Goal: Communication & Community: Answer question/provide support

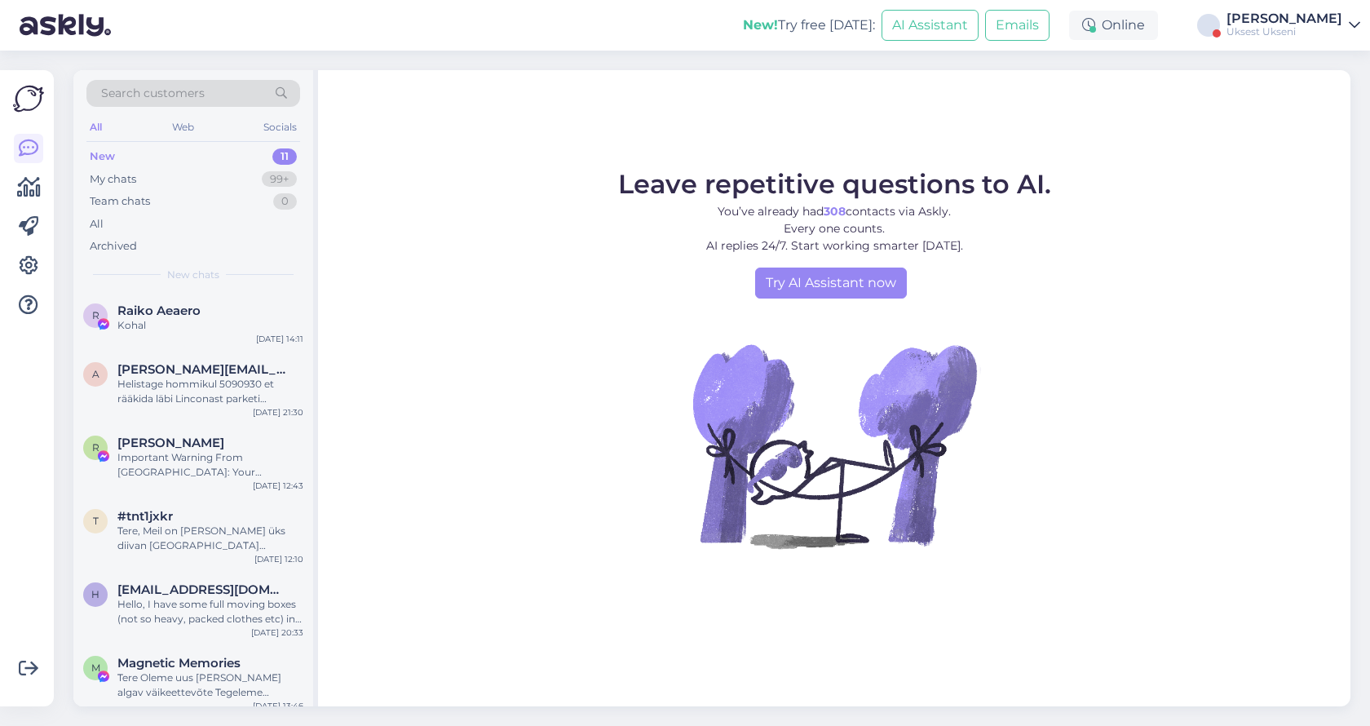
click at [1316, 34] on div "Uksest Ukseni" at bounding box center [1285, 31] width 116 height 13
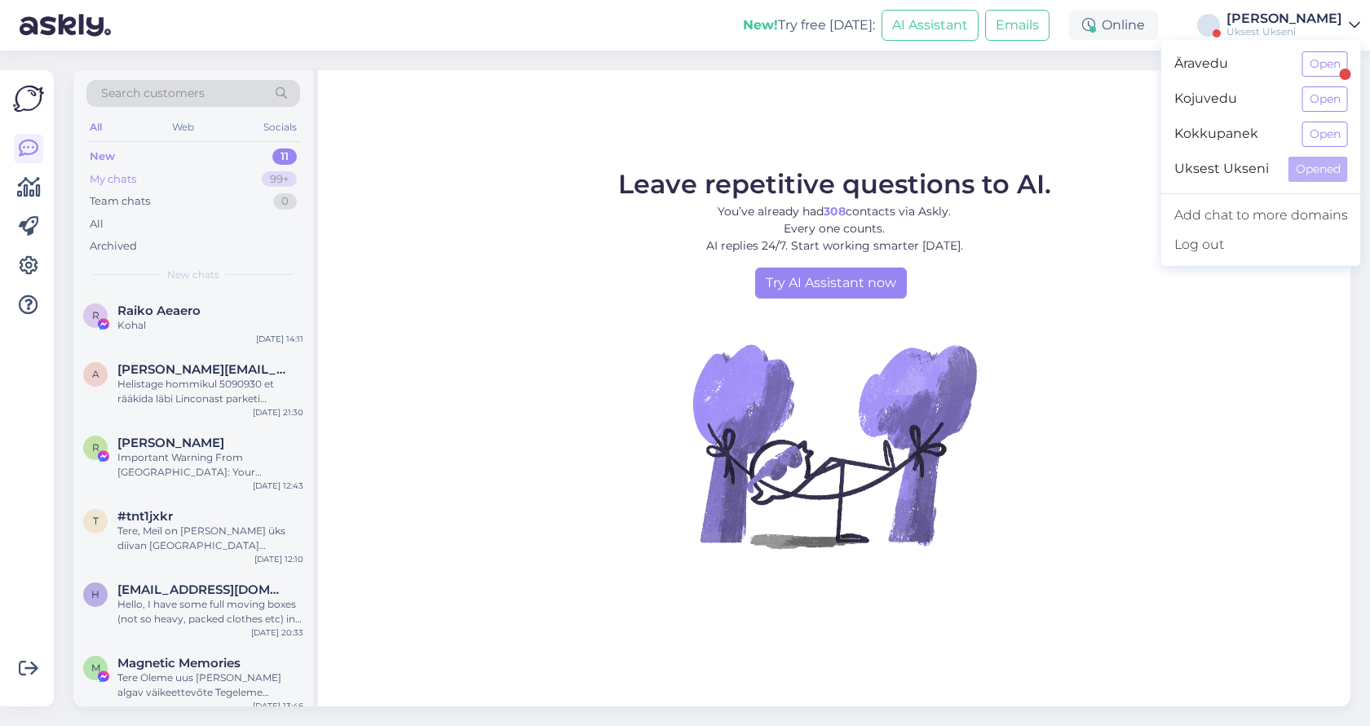
click at [148, 181] on div "My chats 99+" at bounding box center [193, 179] width 214 height 23
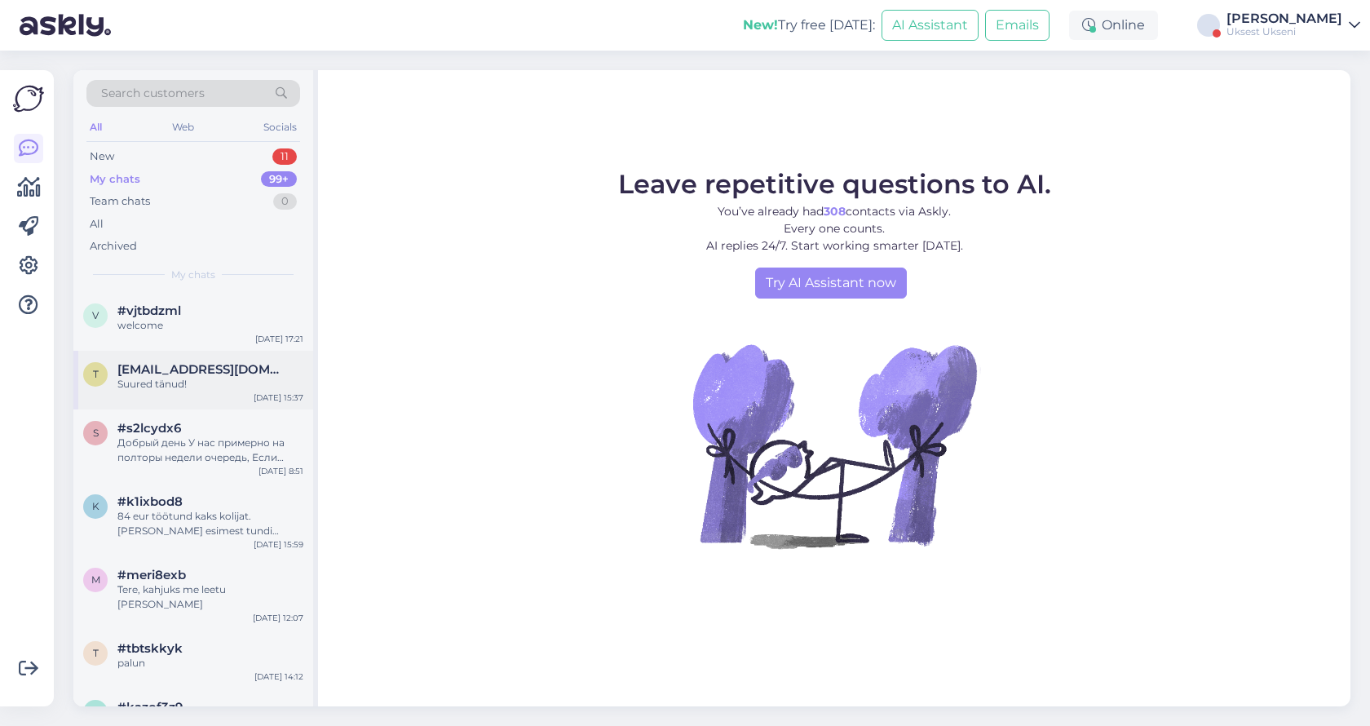
click at [215, 378] on div "Suured tänud!" at bounding box center [210, 384] width 186 height 15
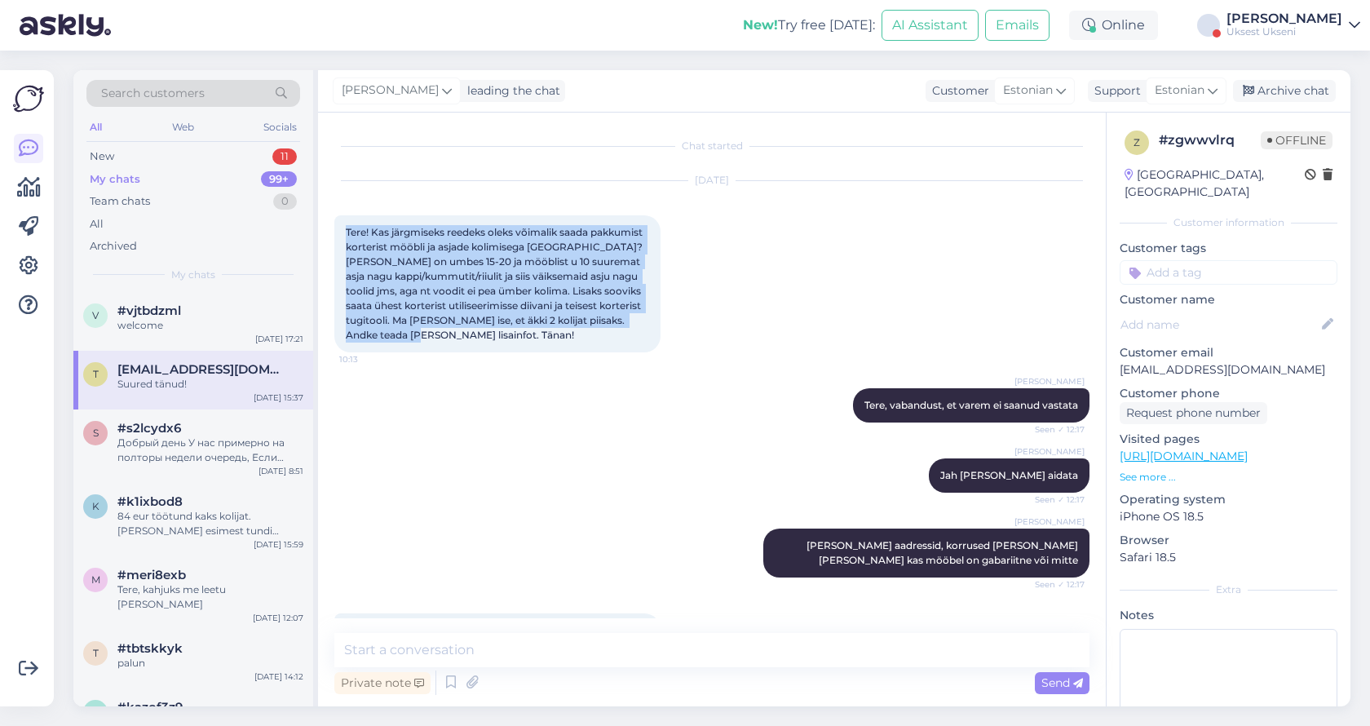
drag, startPoint x: 464, startPoint y: 333, endPoint x: 343, endPoint y: 237, distance: 155.0
click at [343, 237] on div "Tere! Kas järgmiseks reedeks oleks võimalik saada pakkumist korterist mööbli ja…" at bounding box center [497, 283] width 326 height 137
copy span "Tere! Kas järgmiseks reedeks oleks võimalik saada pakkumist korterist mööbli ja…"
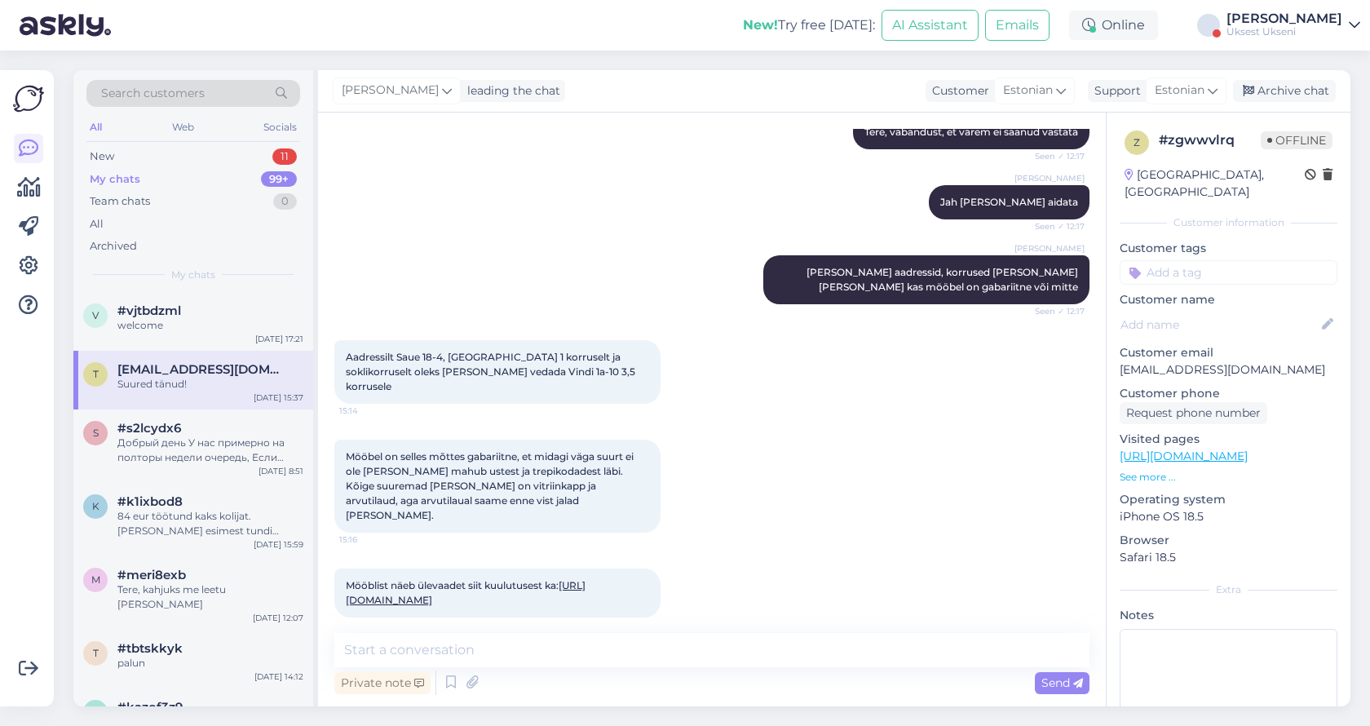
scroll to position [294, 0]
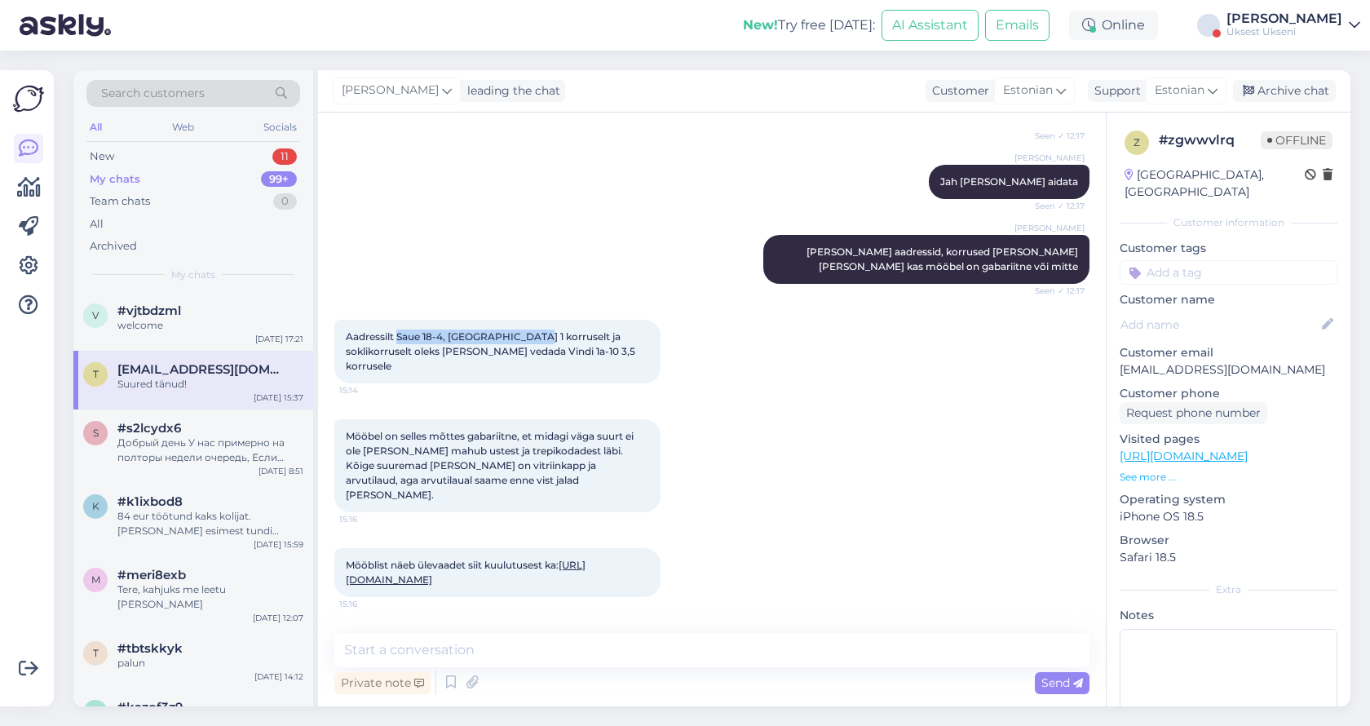
drag, startPoint x: 527, startPoint y: 336, endPoint x: 399, endPoint y: 332, distance: 128.1
click at [399, 332] on span "Aadressilt Saue 18-4, [GEOGRAPHIC_DATA] 1 korruselt ja soklikorruselt oleks [PE…" at bounding box center [492, 351] width 292 height 42
copy span "Saue 18-4, Põhja Tallinnas"
drag, startPoint x: 533, startPoint y: 354, endPoint x: 594, endPoint y: 358, distance: 60.5
click at [594, 358] on div "Aadressilt Saue 18-4, Põhja Tallinnas 1 korruselt ja soklikorruselt oleks vaja …" at bounding box center [497, 352] width 326 height 64
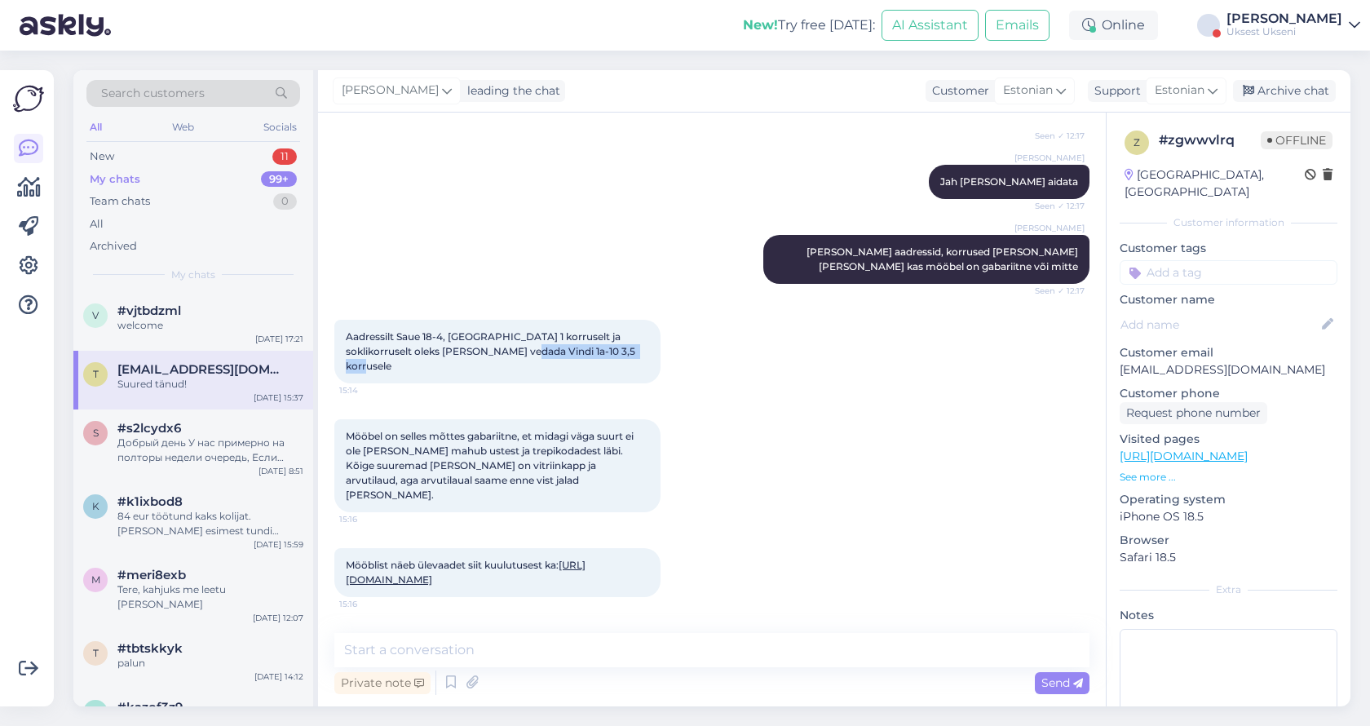
copy span "Vindi 1a-10 3,5 korrusele"
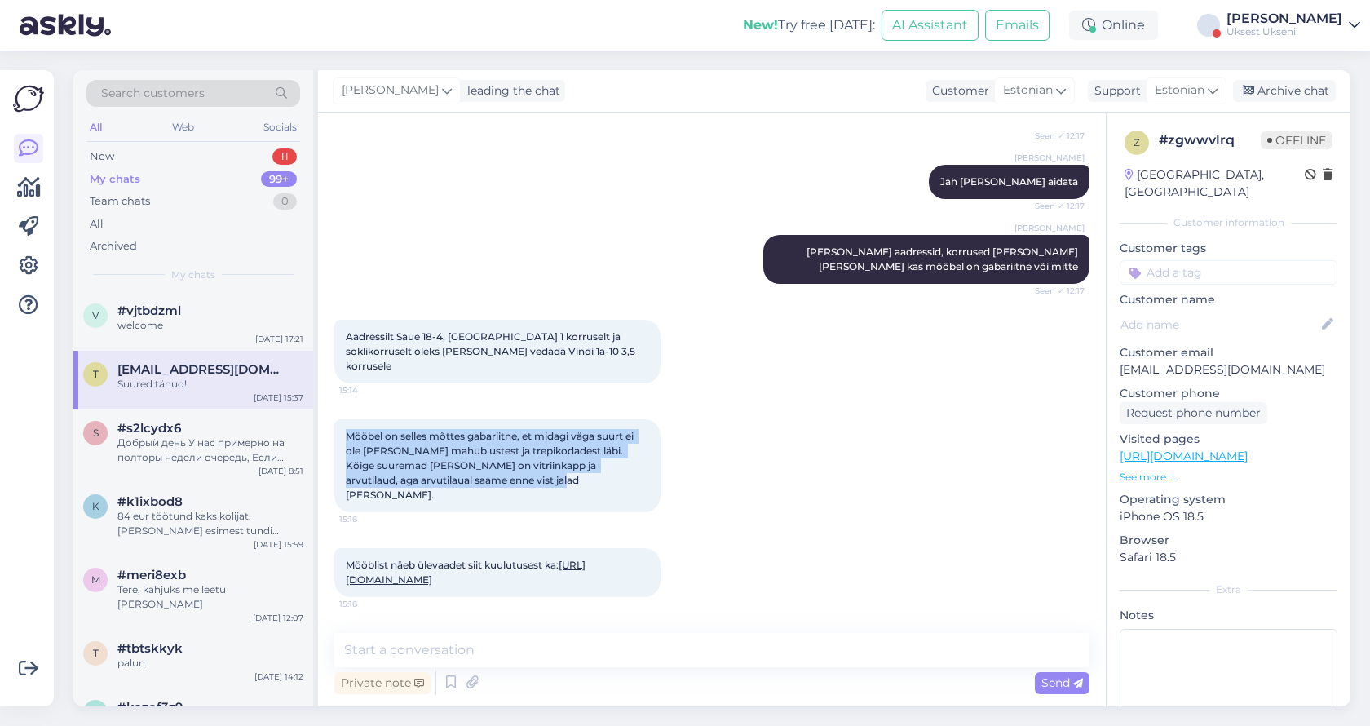
drag, startPoint x: 502, startPoint y: 482, endPoint x: 339, endPoint y: 439, distance: 168.8
click at [339, 439] on div "Mööbel on selles mõttes gabariitne, et midagi väga suurt ei ole ja kõik mahub u…" at bounding box center [497, 465] width 326 height 93
copy span "Mööbel on selles mõttes gabariitne, et midagi väga suurt ei ole [PERSON_NAME] m…"
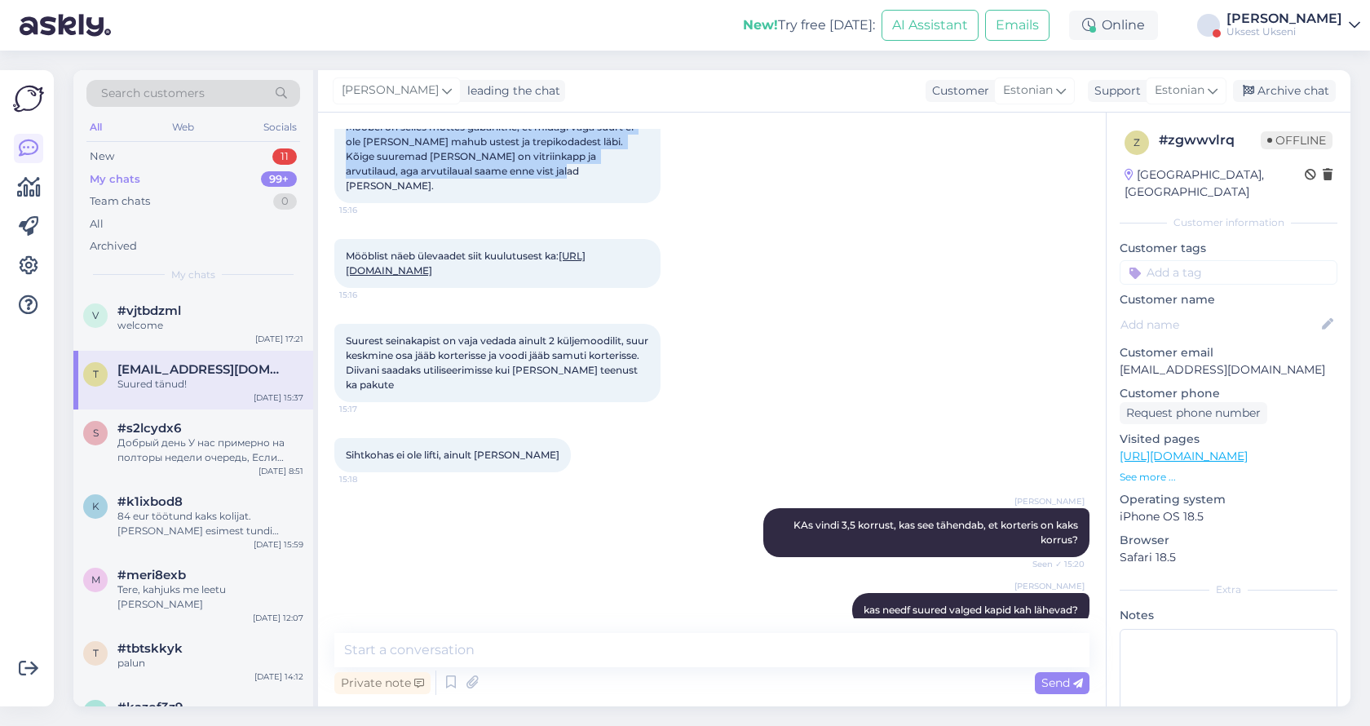
scroll to position [606, 0]
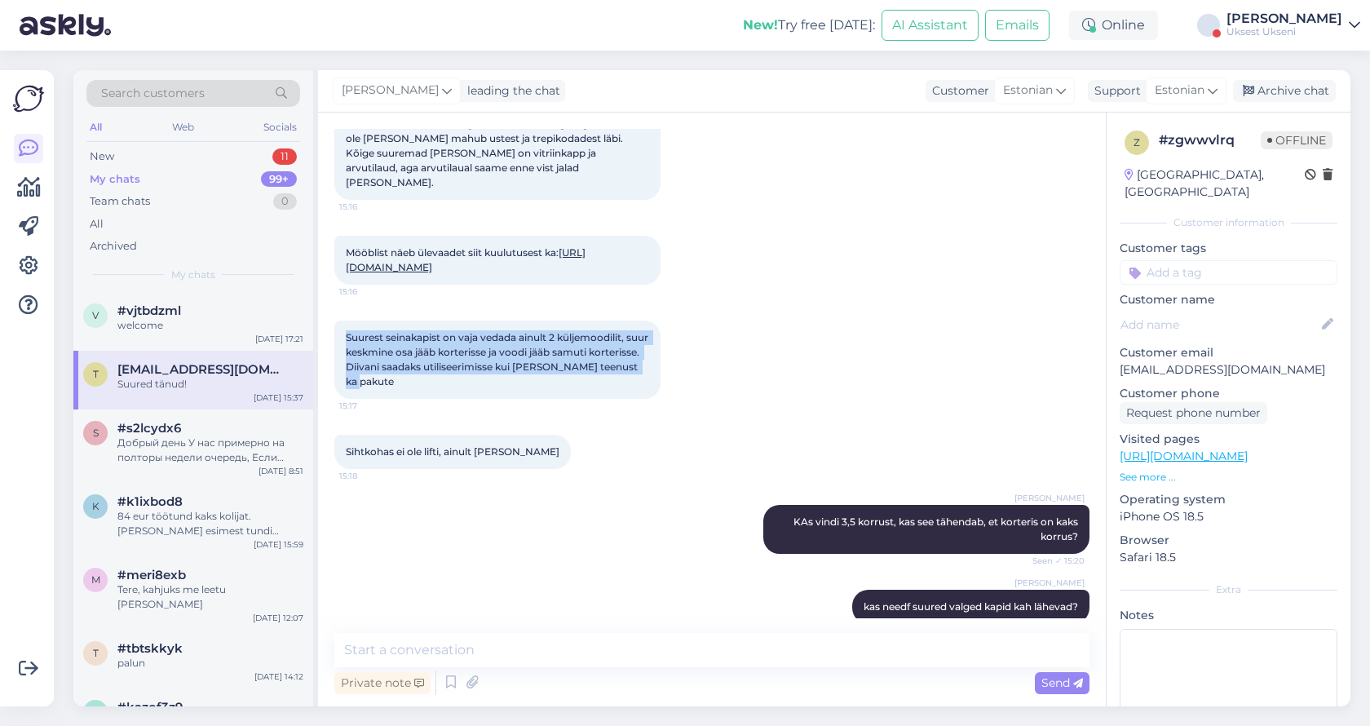
drag, startPoint x: 404, startPoint y: 382, endPoint x: 346, endPoint y: 343, distance: 69.9
click at [346, 343] on div "Suurest seinakapist on vaja vedada ainult 2 küljemoodilit, suur keskmine osa jä…" at bounding box center [497, 360] width 326 height 78
copy span "Suurest seinakapist on vaja vedada ainult 2 küljemoodilit, suur keskmine osa jä…"
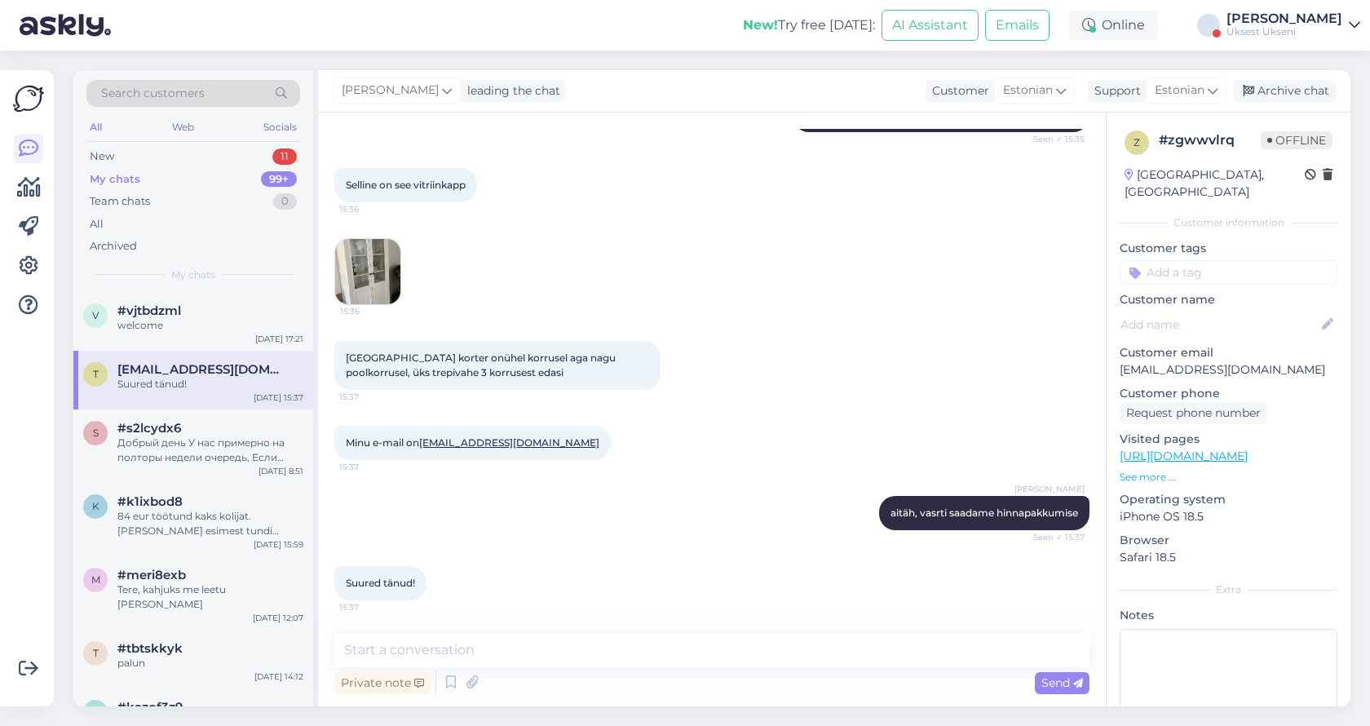
scroll to position [1511, 0]
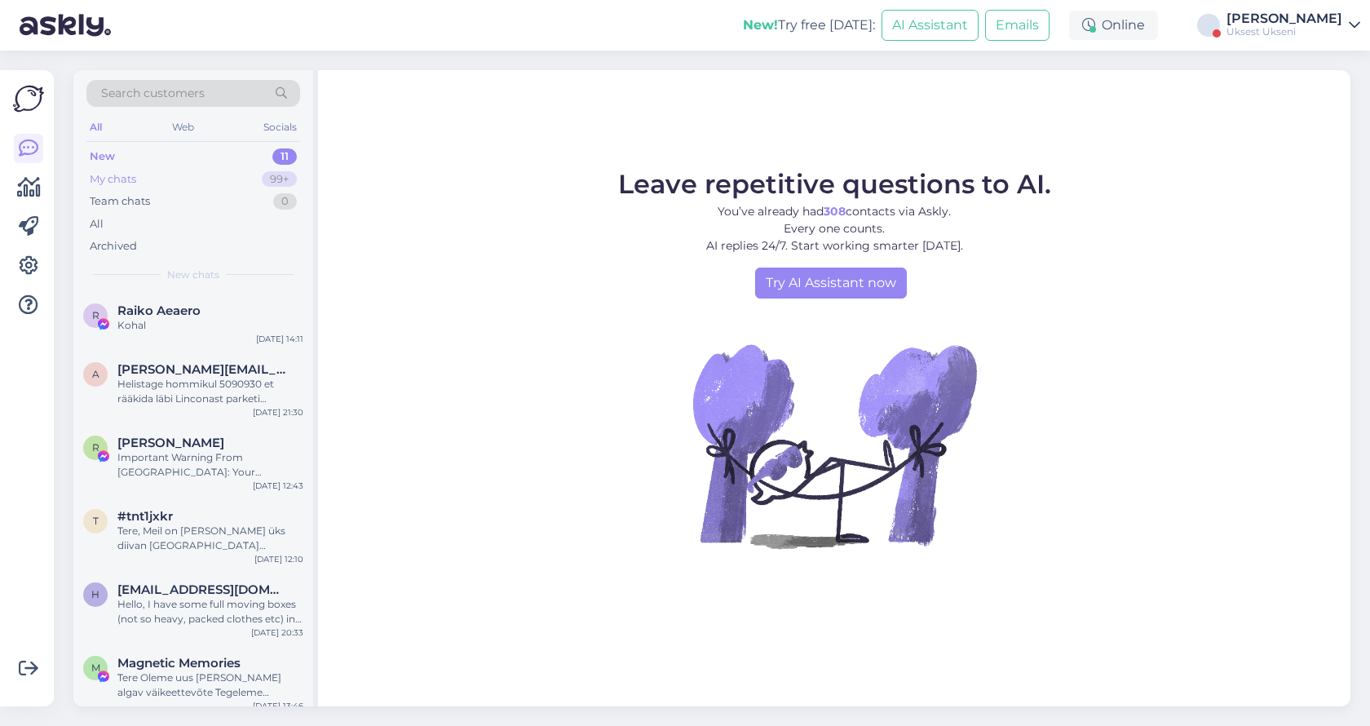
click at [149, 186] on div "My chats 99+" at bounding box center [193, 179] width 214 height 23
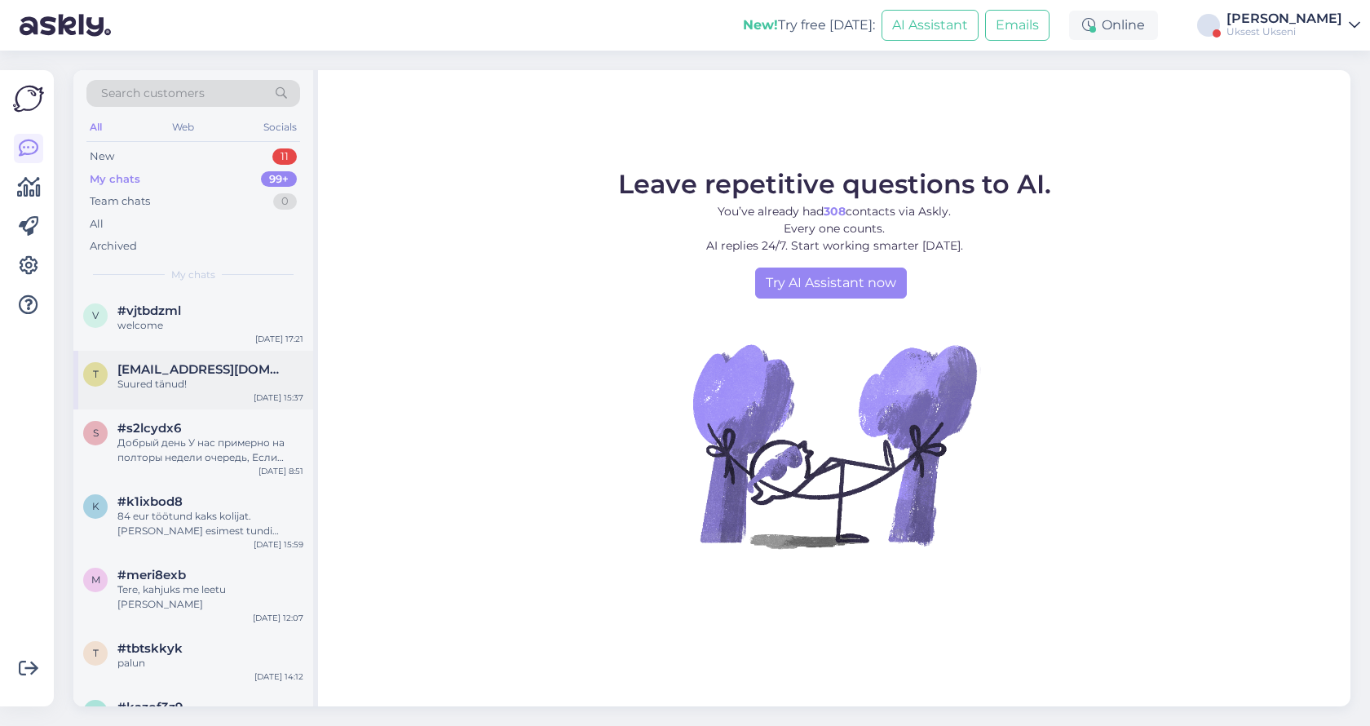
click at [180, 365] on span "[EMAIL_ADDRESS][DOMAIN_NAME]" at bounding box center [202, 369] width 170 height 15
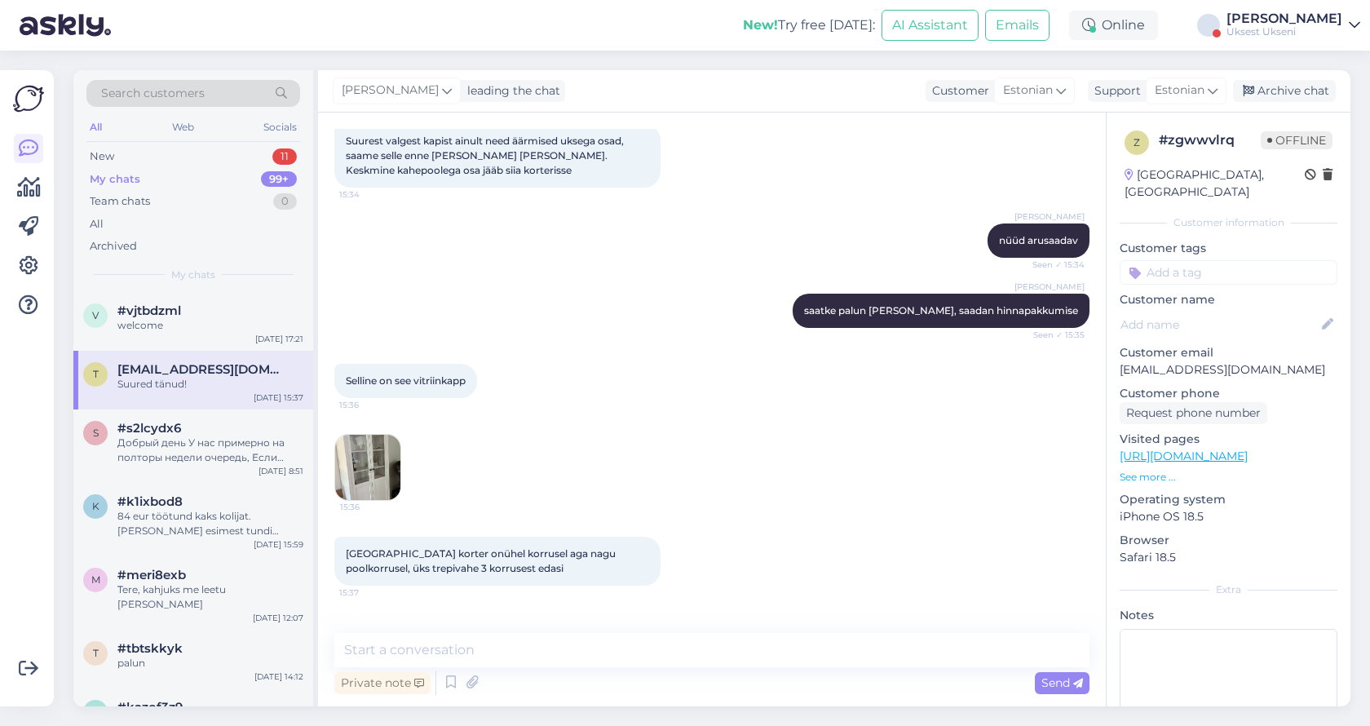
scroll to position [1312, 0]
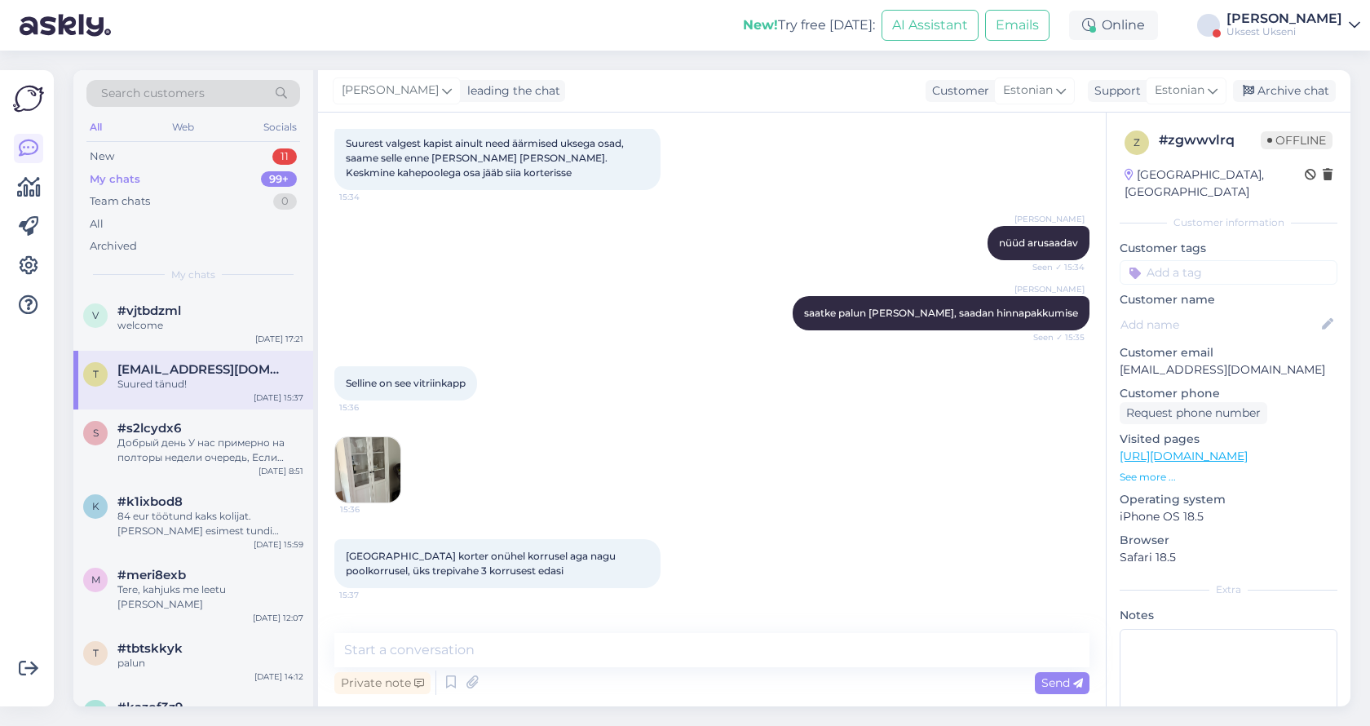
click at [378, 466] on img at bounding box center [367, 469] width 65 height 65
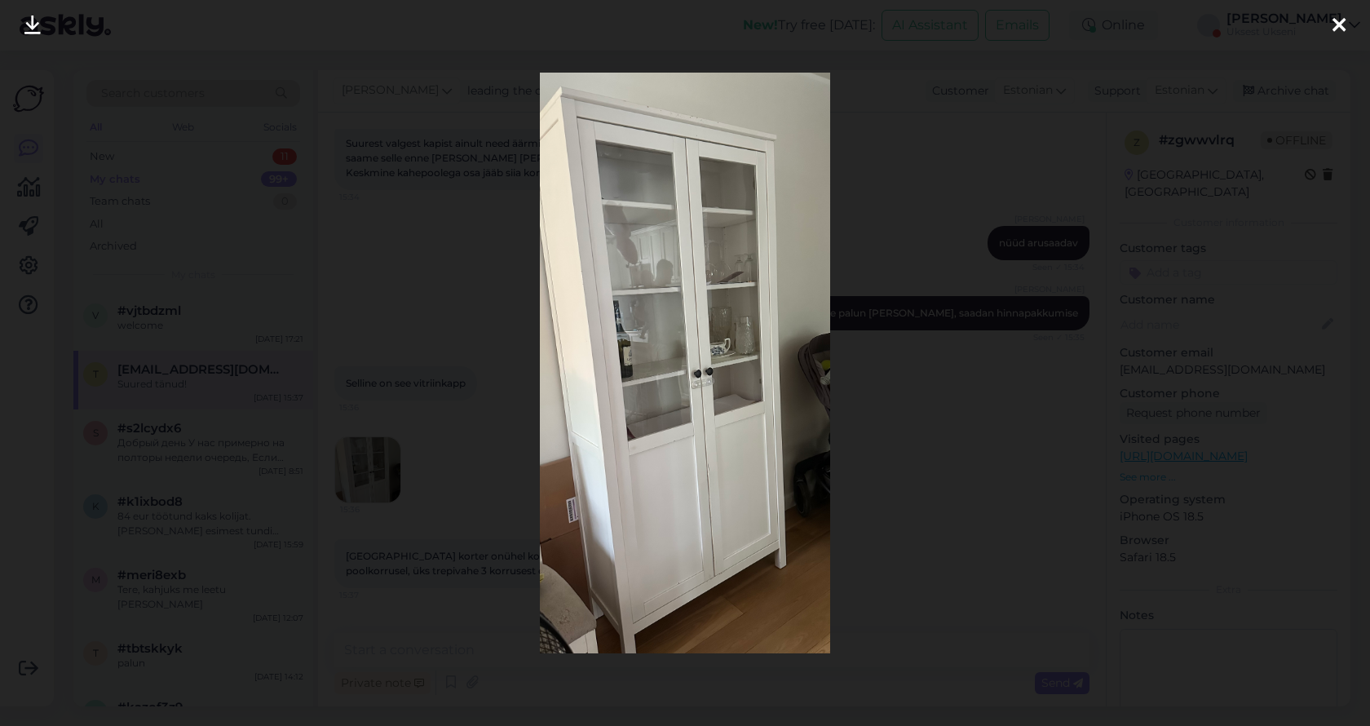
click at [902, 428] on div at bounding box center [685, 363] width 1370 height 726
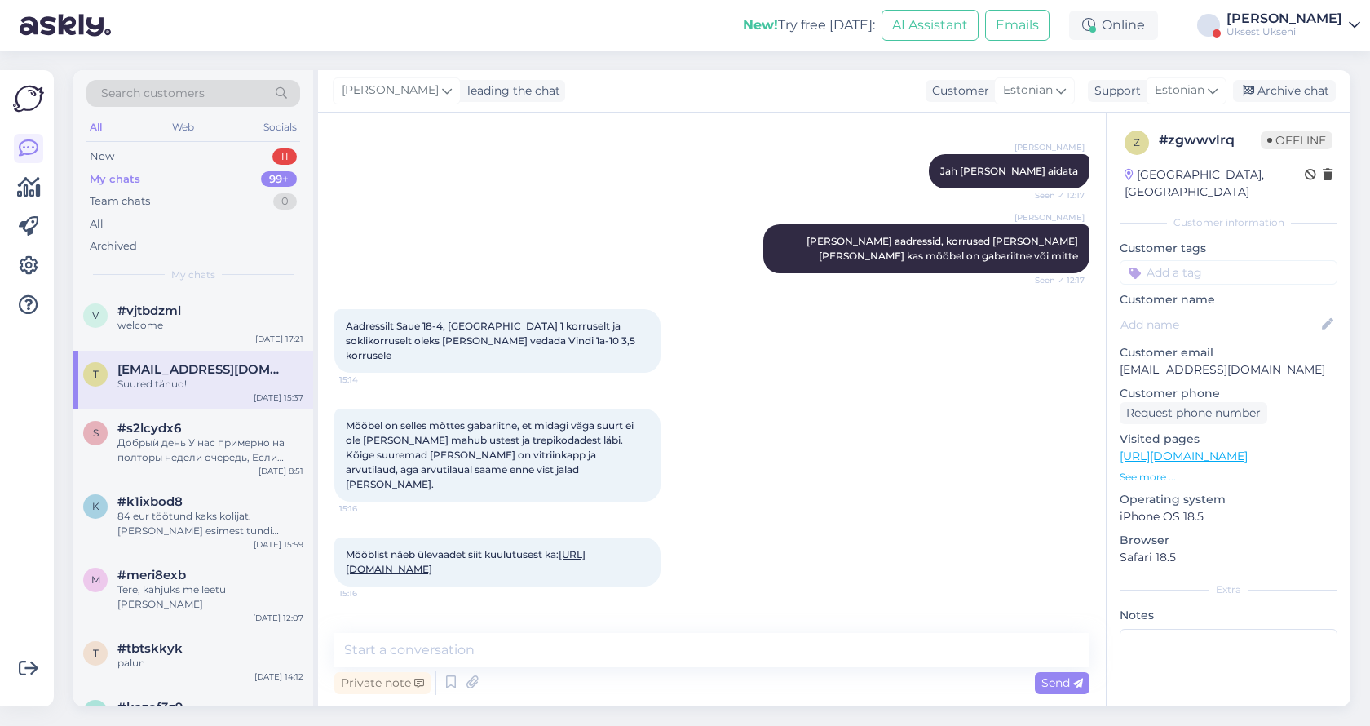
scroll to position [321, 0]
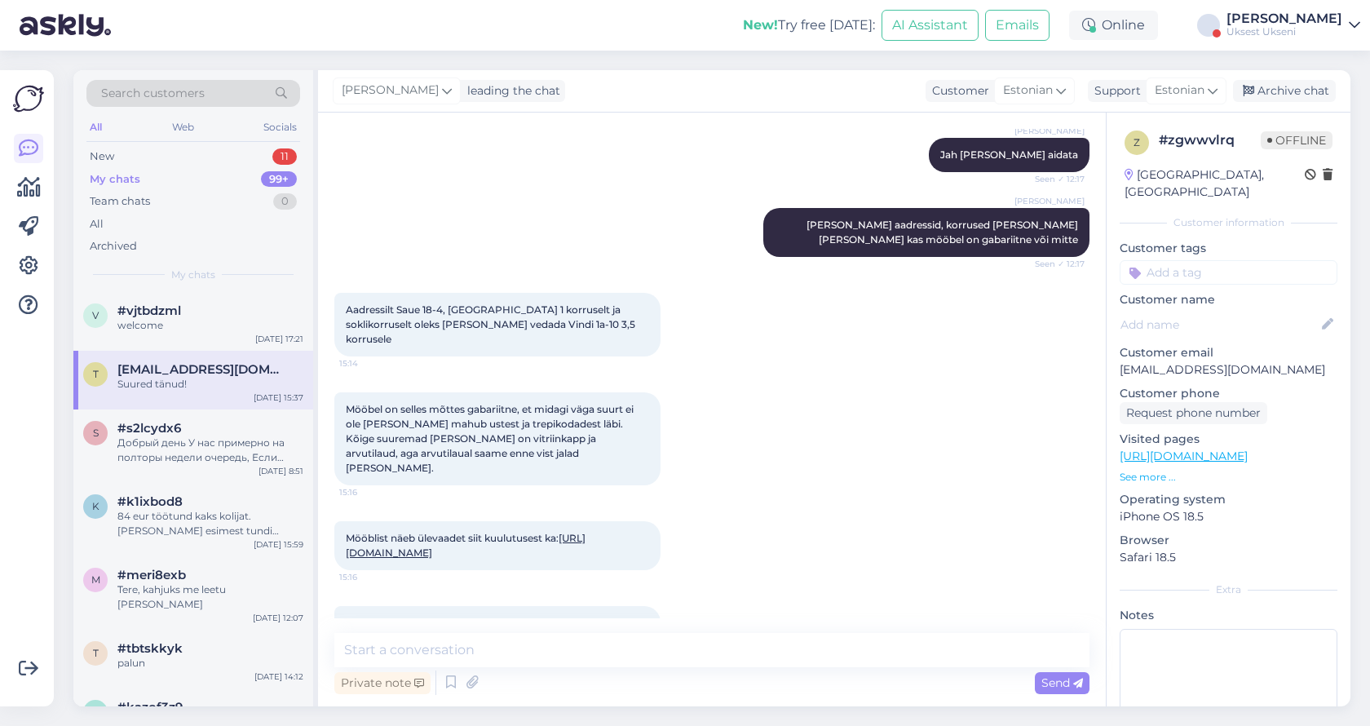
click at [574, 537] on link "[URL][DOMAIN_NAME]" at bounding box center [466, 545] width 240 height 27
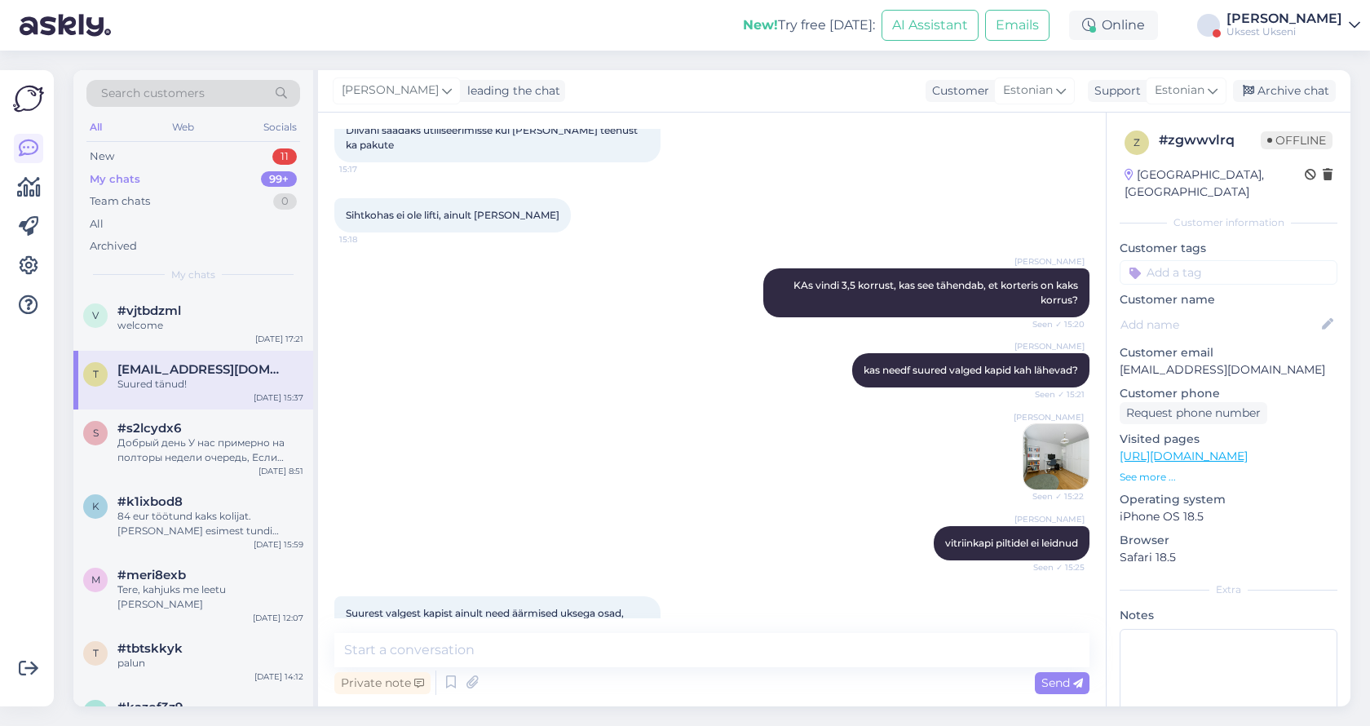
scroll to position [842, 0]
click at [1068, 466] on img at bounding box center [1056, 457] width 65 height 65
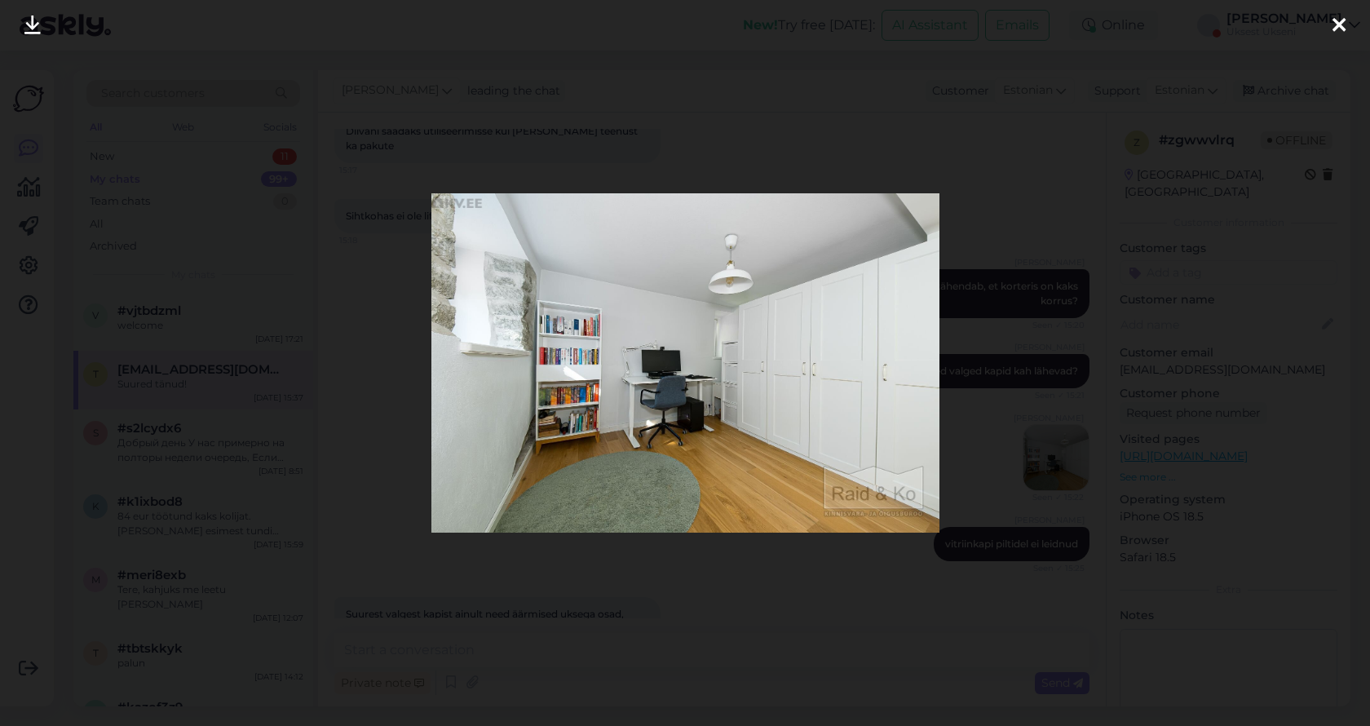
click at [1124, 285] on div at bounding box center [685, 363] width 1370 height 726
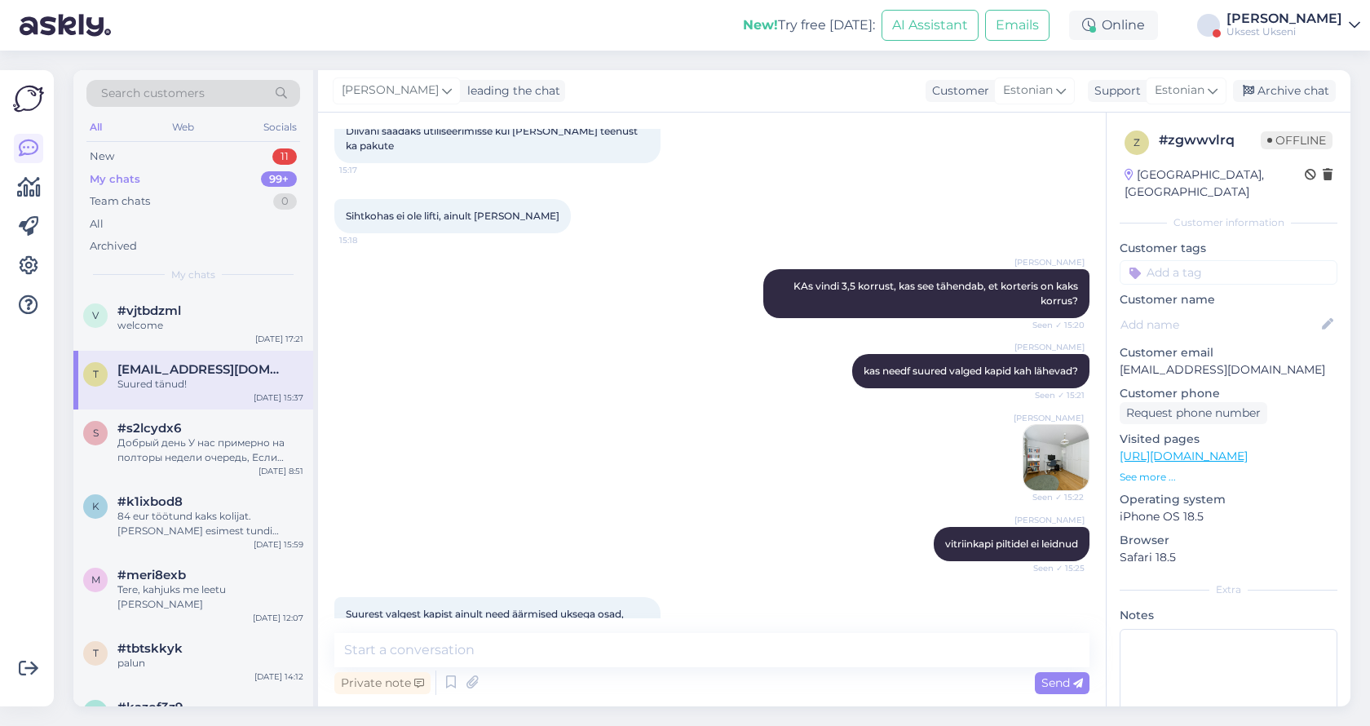
click at [1053, 454] on img at bounding box center [1056, 457] width 65 height 65
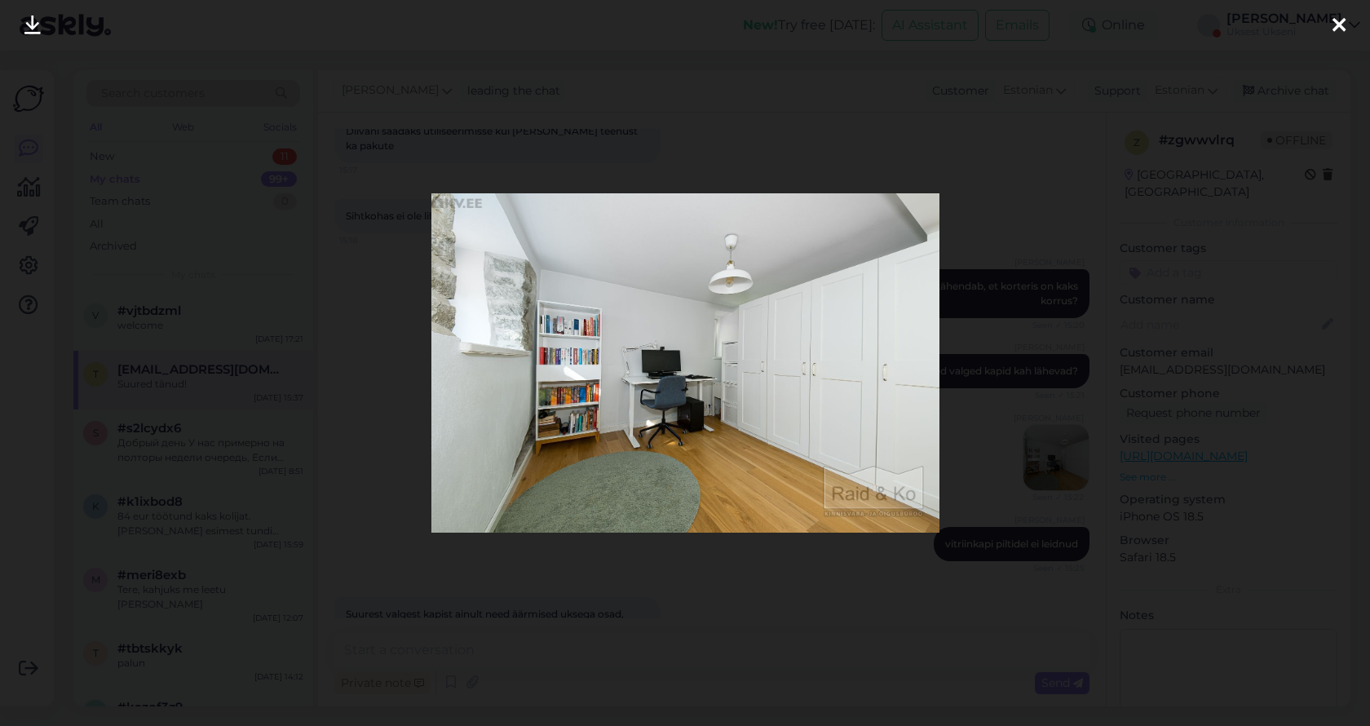
click at [33, 27] on icon at bounding box center [32, 25] width 16 height 21
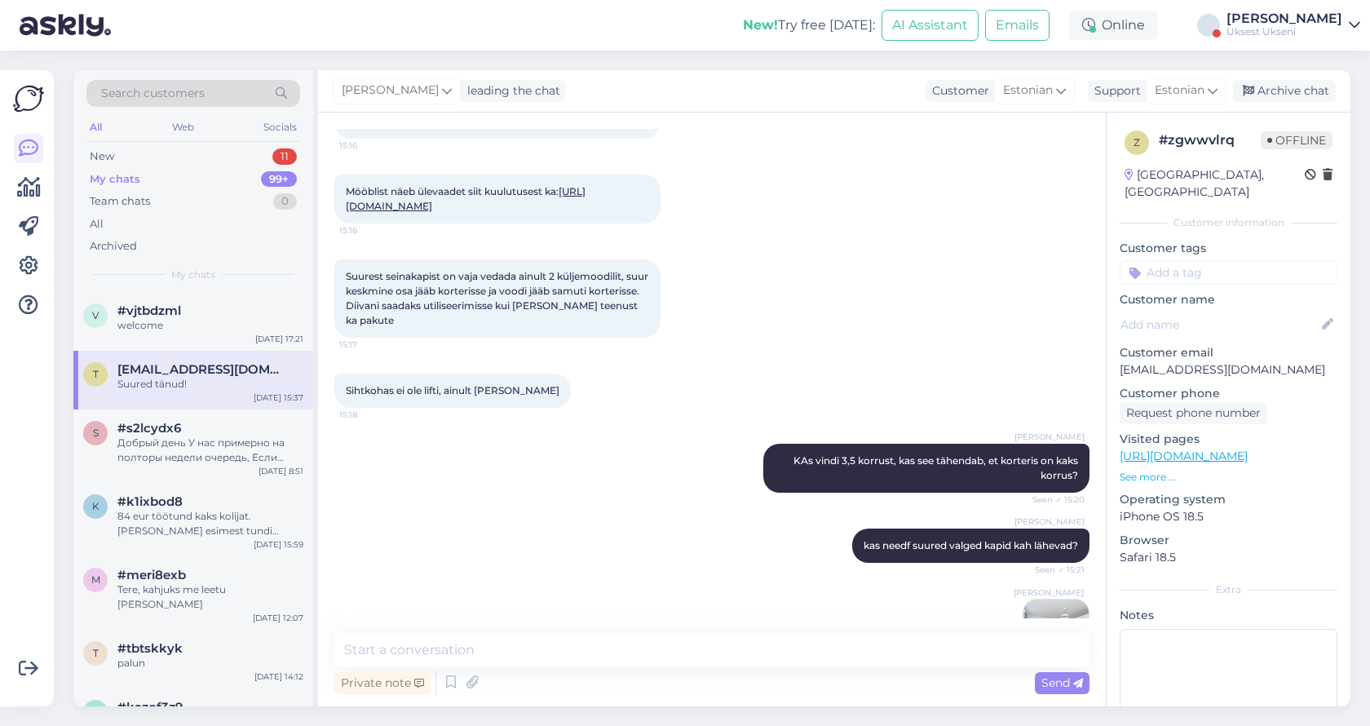
scroll to position [683, 0]
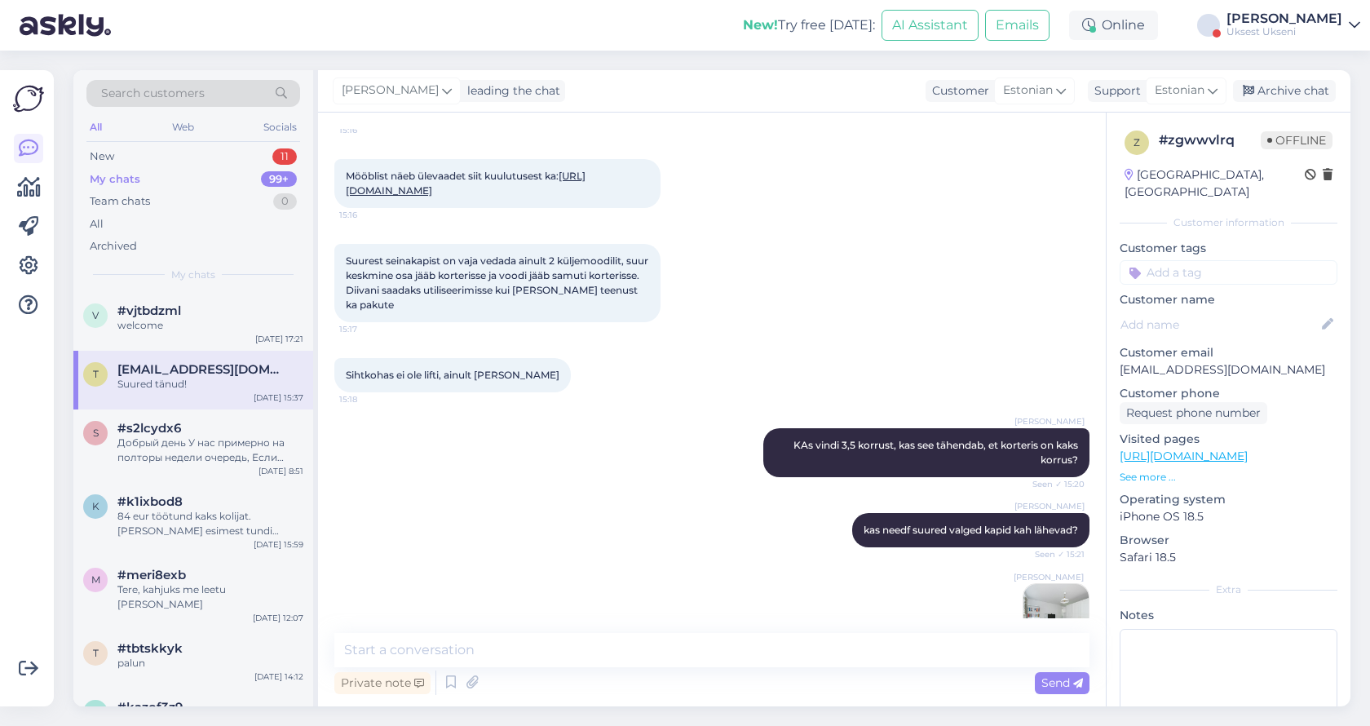
click at [529, 172] on link "[URL][DOMAIN_NAME]" at bounding box center [466, 183] width 240 height 27
